Goal: Transaction & Acquisition: Purchase product/service

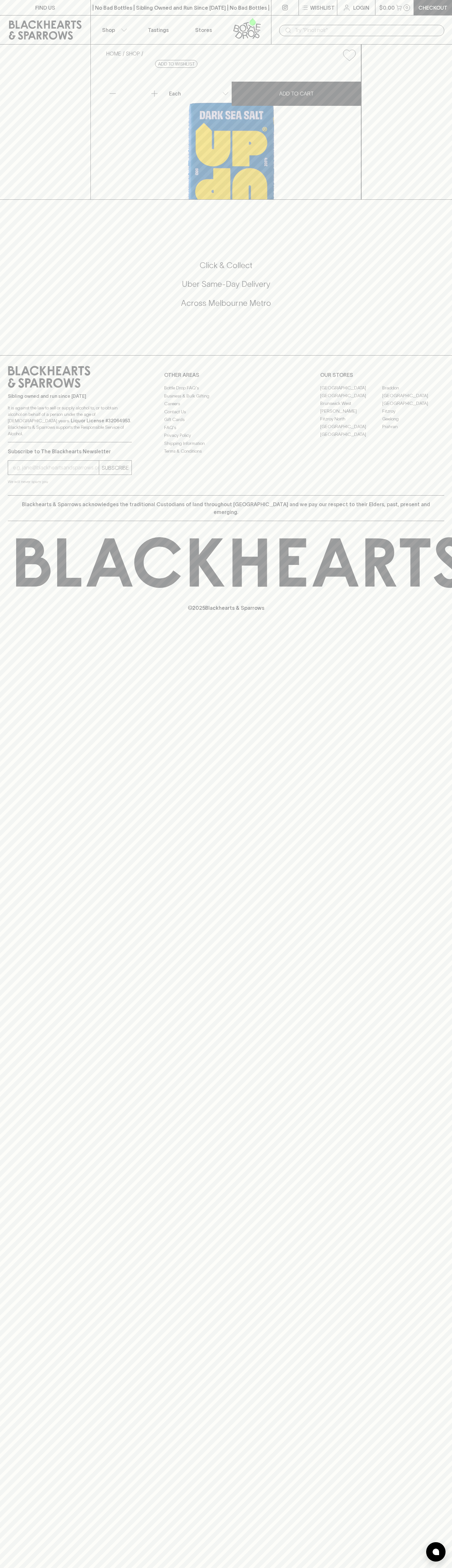
click at [372, 24] on div "​" at bounding box center [361, 30] width 165 height 12
click at [424, 954] on div "FIND US | No Bad Bottles | Sibling Owned and Run Since [DATE] | No Bad Bottles …" at bounding box center [226, 784] width 452 height 1568
click at [70, 1567] on html "FIND US | No Bad Bottles | Sibling Owned and Run Since [DATE] | No Bad Bottles …" at bounding box center [226, 784] width 452 height 1568
click at [7, 200] on div "HOME SHOP Up Dark Sea Salt Chocolate 130g $11.00 Add to wishlist No Further Dis…" at bounding box center [226, 122] width 452 height 155
